Goal: Navigation & Orientation: Find specific page/section

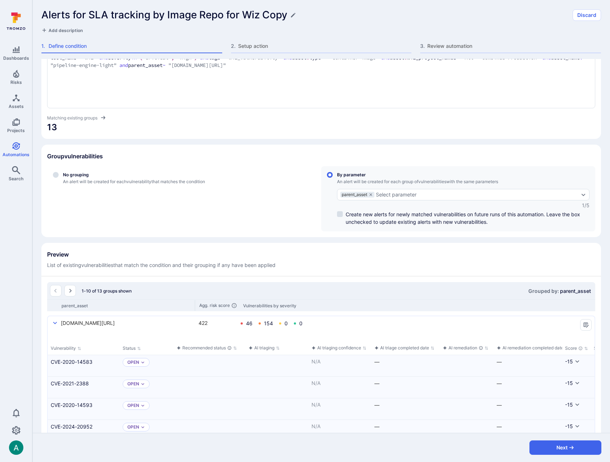
scroll to position [47, 0]
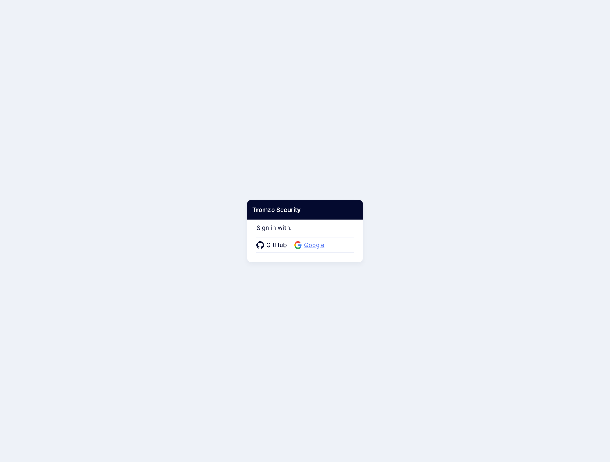
click at [312, 242] on span "Google" at bounding box center [314, 244] width 25 height 9
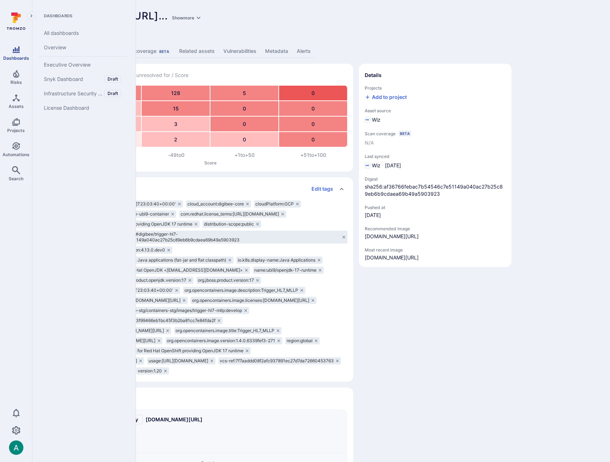
click at [17, 55] on span "Dashboards" at bounding box center [16, 57] width 26 height 5
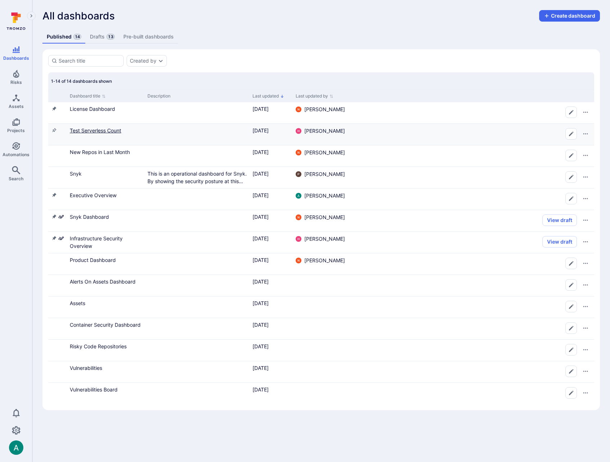
click at [93, 129] on link "Test Serverless Count" at bounding box center [95, 130] width 51 height 6
click at [107, 38] on span "13" at bounding box center [110, 37] width 8 height 6
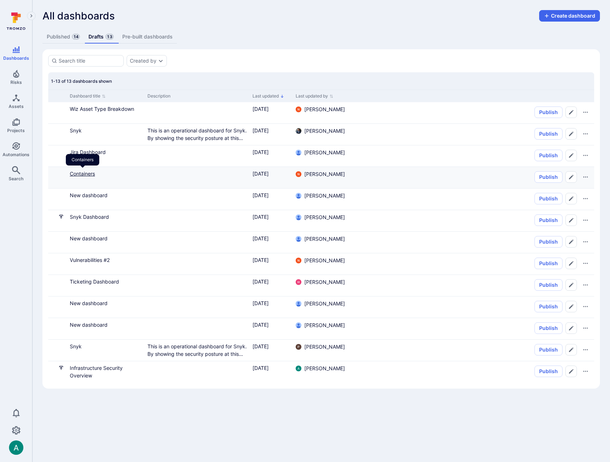
click at [80, 173] on link "Containers" at bounding box center [82, 173] width 25 height 6
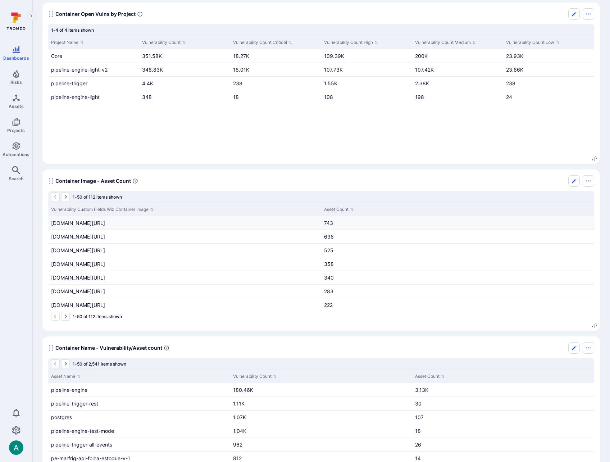
drag, startPoint x: 61, startPoint y: 221, endPoint x: 185, endPoint y: 224, distance: 124.4
click at [105, 224] on span "gcr.io/digibee-core/digibee/pipeline-engine-light-v2:2.40.5" at bounding box center [78, 223] width 54 height 6
click at [330, 222] on link "743" at bounding box center [328, 223] width 9 height 6
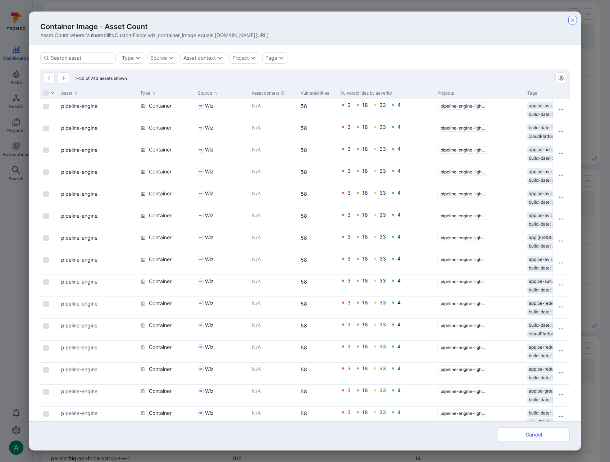
click at [572, 19] on icon "button" at bounding box center [571, 19] width 3 height 3
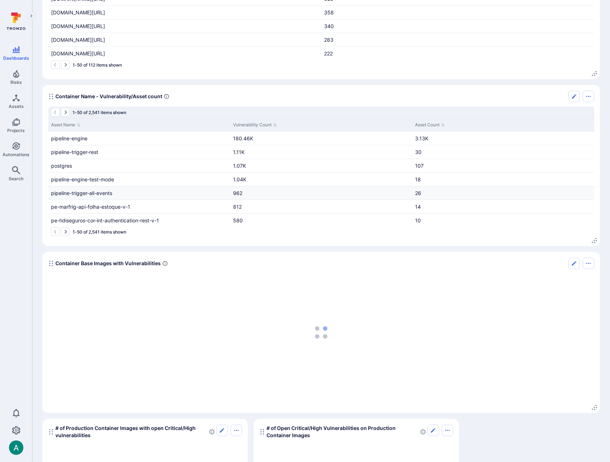
scroll to position [311, 0]
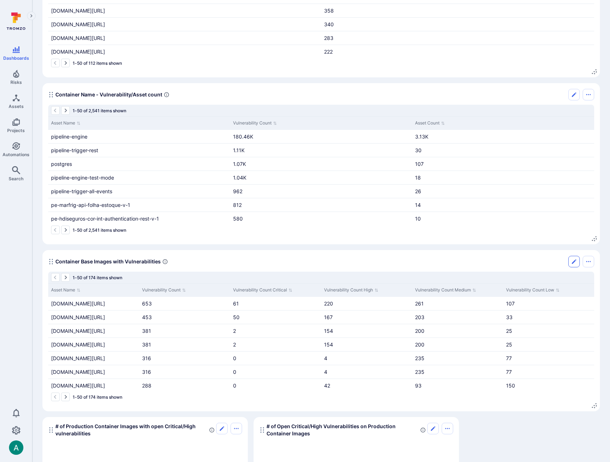
click at [574, 261] on icon "Edit" at bounding box center [573, 261] width 4 height 4
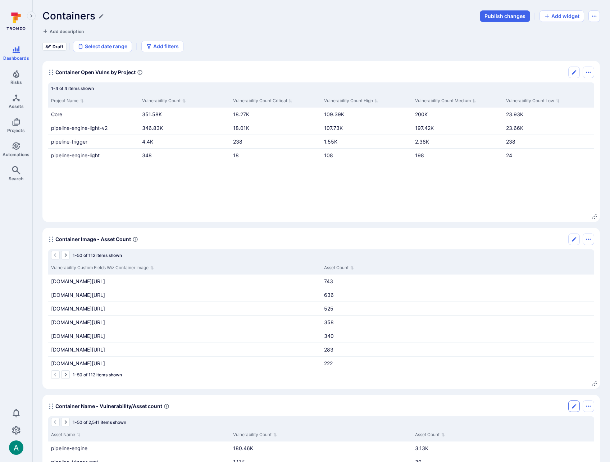
click at [575, 408] on icon "Edit" at bounding box center [574, 406] width 6 height 6
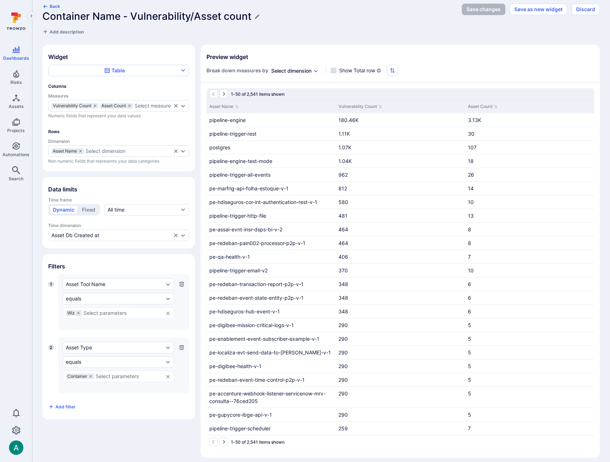
scroll to position [7, 0]
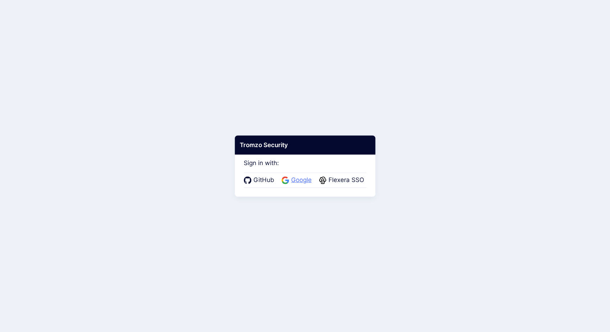
click at [302, 180] on span "Google" at bounding box center [301, 179] width 25 height 9
